Goal: Task Accomplishment & Management: Manage account settings

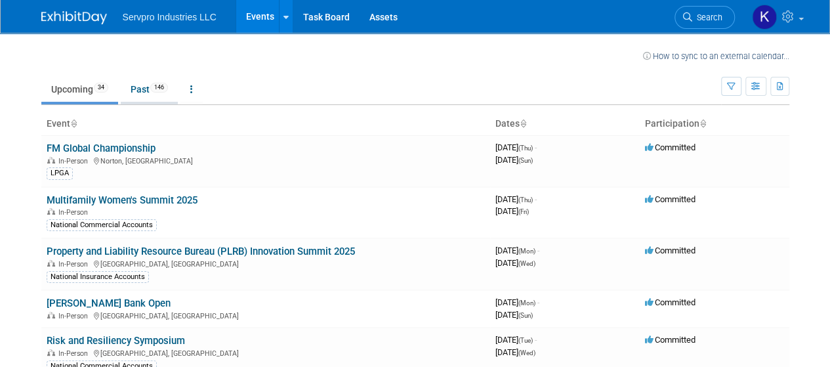
click at [139, 87] on link "Past 146" at bounding box center [149, 89] width 57 height 25
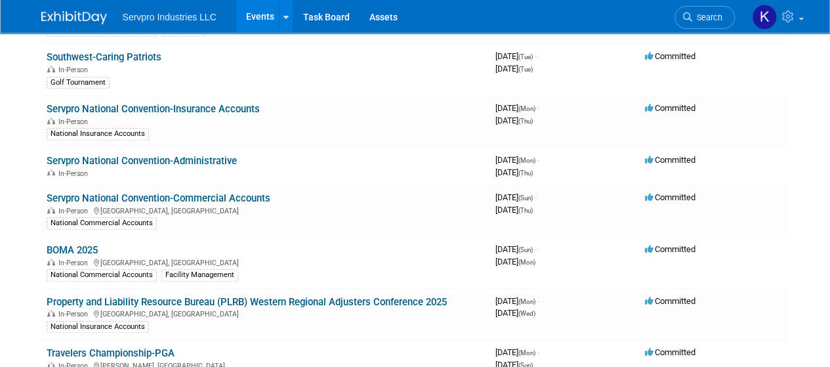
scroll to position [509, 0]
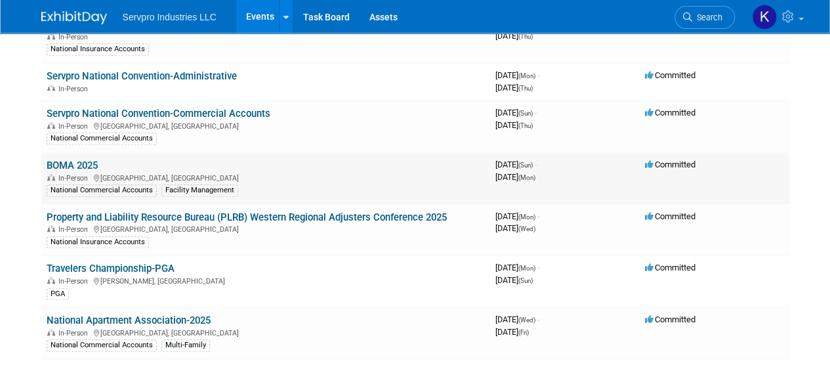
click at [83, 159] on link "BOMA 2025" at bounding box center [72, 165] width 51 height 12
click at [93, 262] on link "Travelers Championship-PGA" at bounding box center [111, 268] width 128 height 12
click at [66, 159] on link "BOMA 2025" at bounding box center [72, 165] width 51 height 12
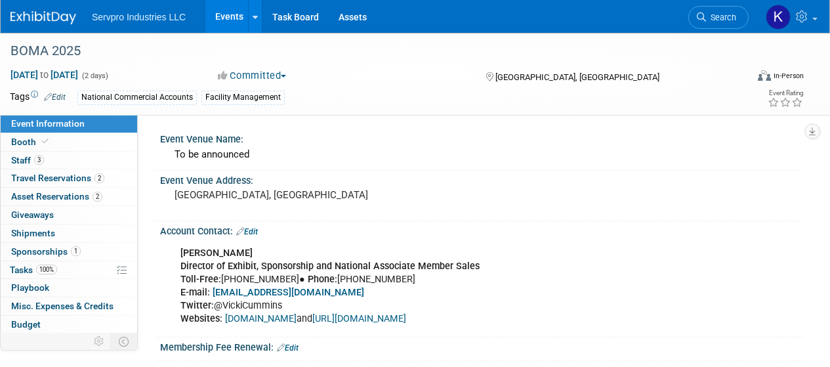
select select "Exhibitor"
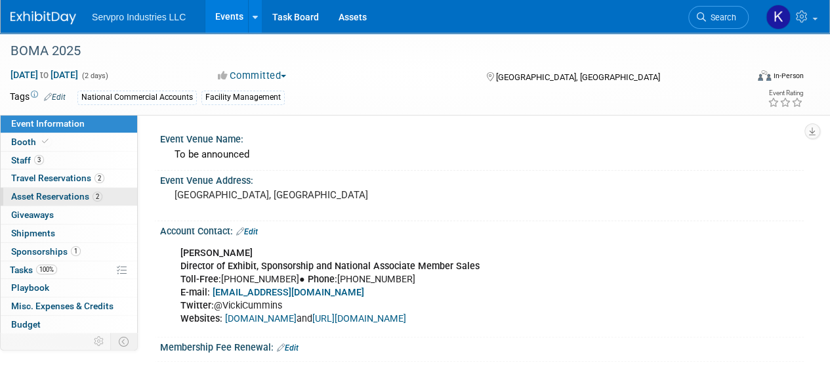
click at [54, 194] on span "Asset Reservations 2" at bounding box center [56, 196] width 91 height 10
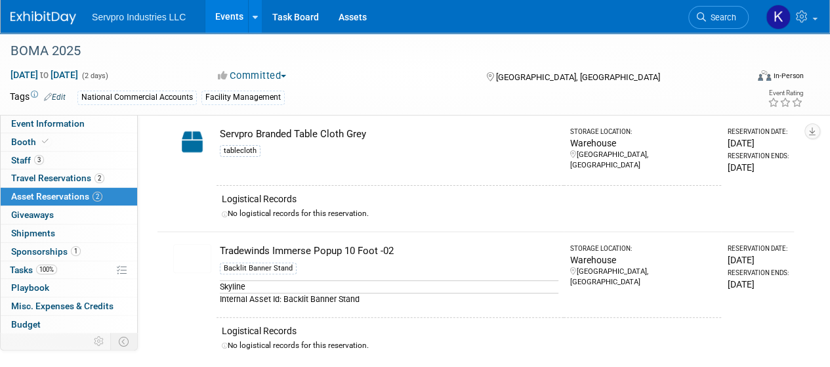
scroll to position [33, 0]
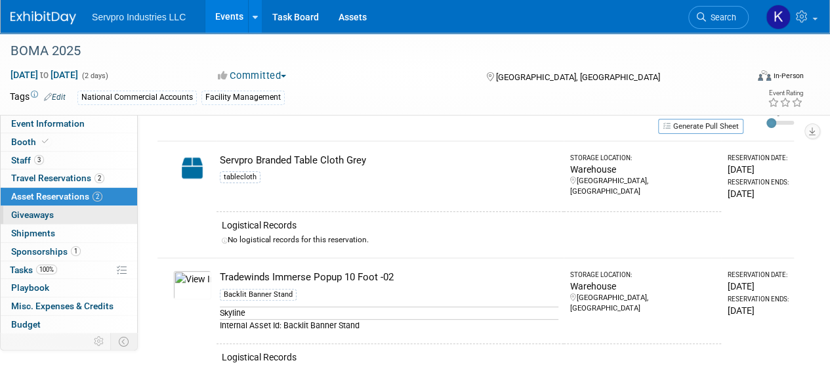
click at [29, 216] on span "Giveaways 0" at bounding box center [32, 214] width 43 height 10
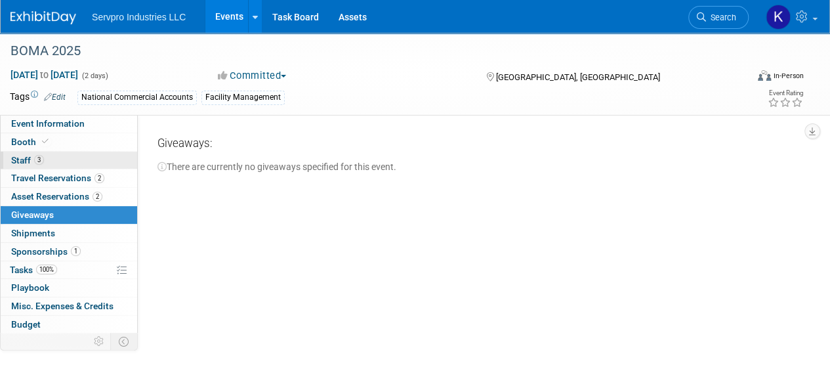
click at [18, 159] on span "Staff 3" at bounding box center [27, 160] width 33 height 10
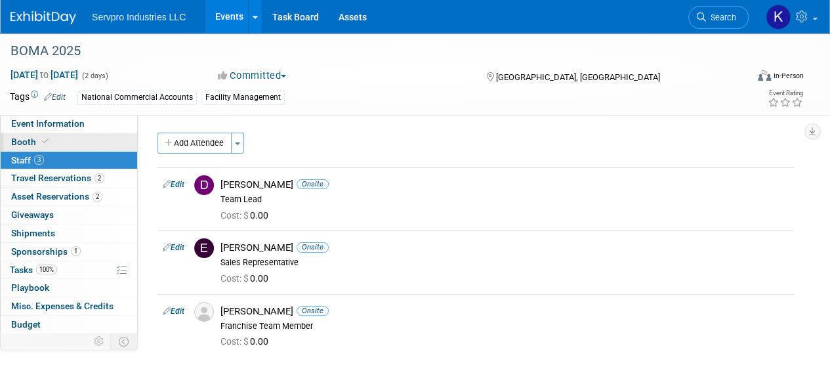
click at [21, 143] on span "Booth" at bounding box center [31, 141] width 40 height 10
select select "[PERSON_NAME]"
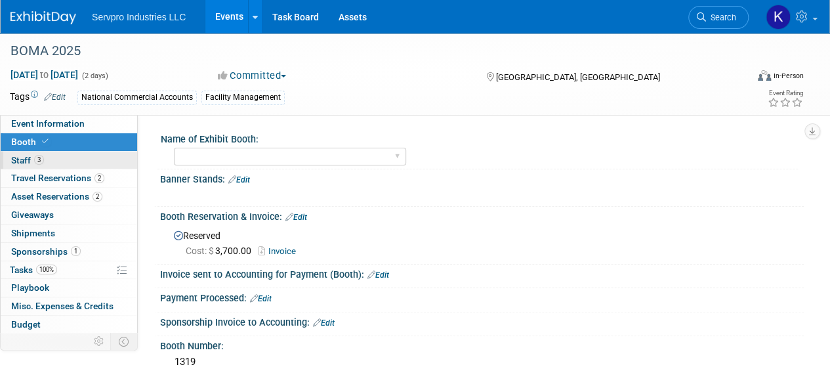
click at [24, 159] on span "Staff 3" at bounding box center [27, 160] width 33 height 10
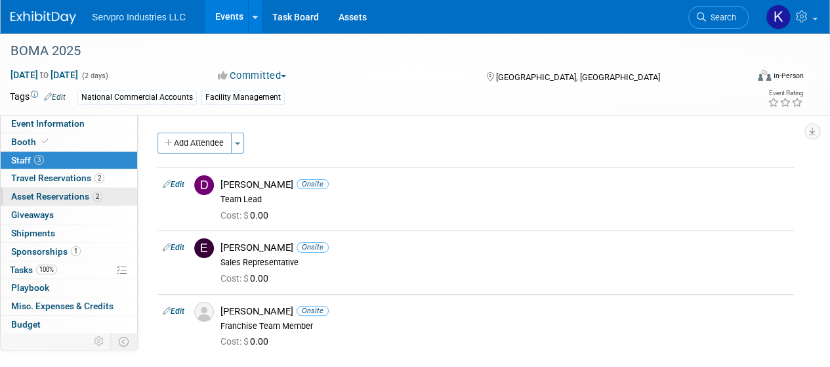
click at [34, 195] on span "Asset Reservations 2" at bounding box center [56, 196] width 91 height 10
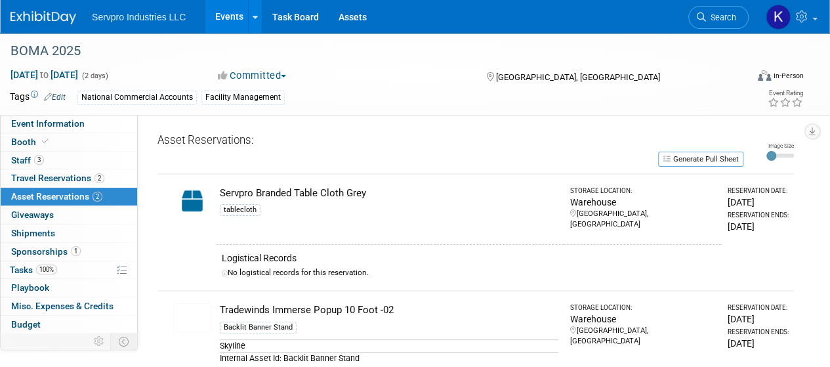
click at [212, 190] on td at bounding box center [192, 209] width 49 height 71
click at [35, 178] on span "Travel Reservations 2" at bounding box center [57, 178] width 93 height 10
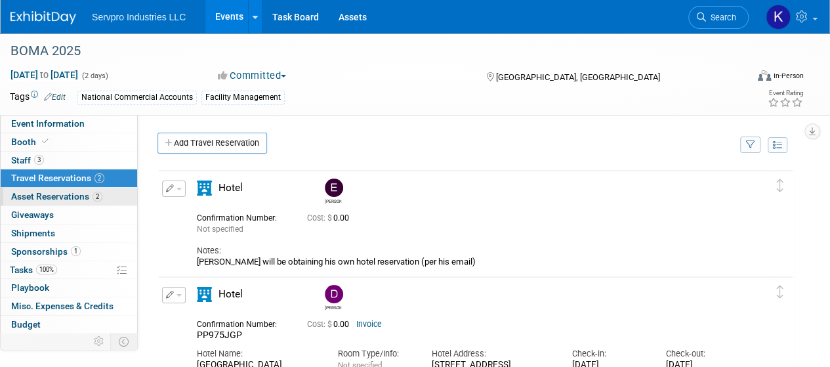
click at [41, 197] on span "Asset Reservations 2" at bounding box center [56, 196] width 91 height 10
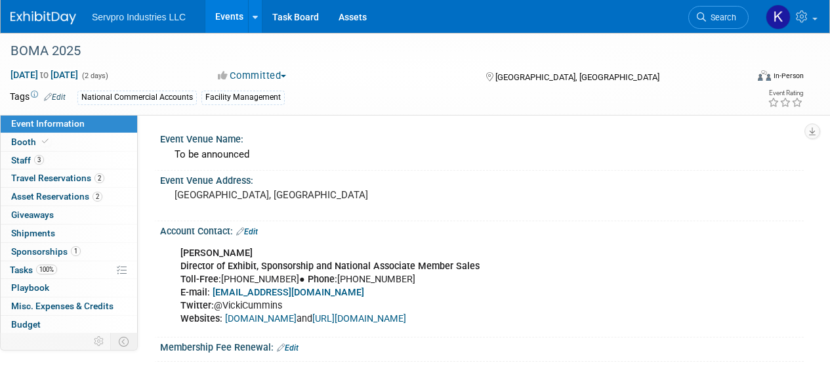
select select "Exhibitor"
